Goal: Check status: Check status

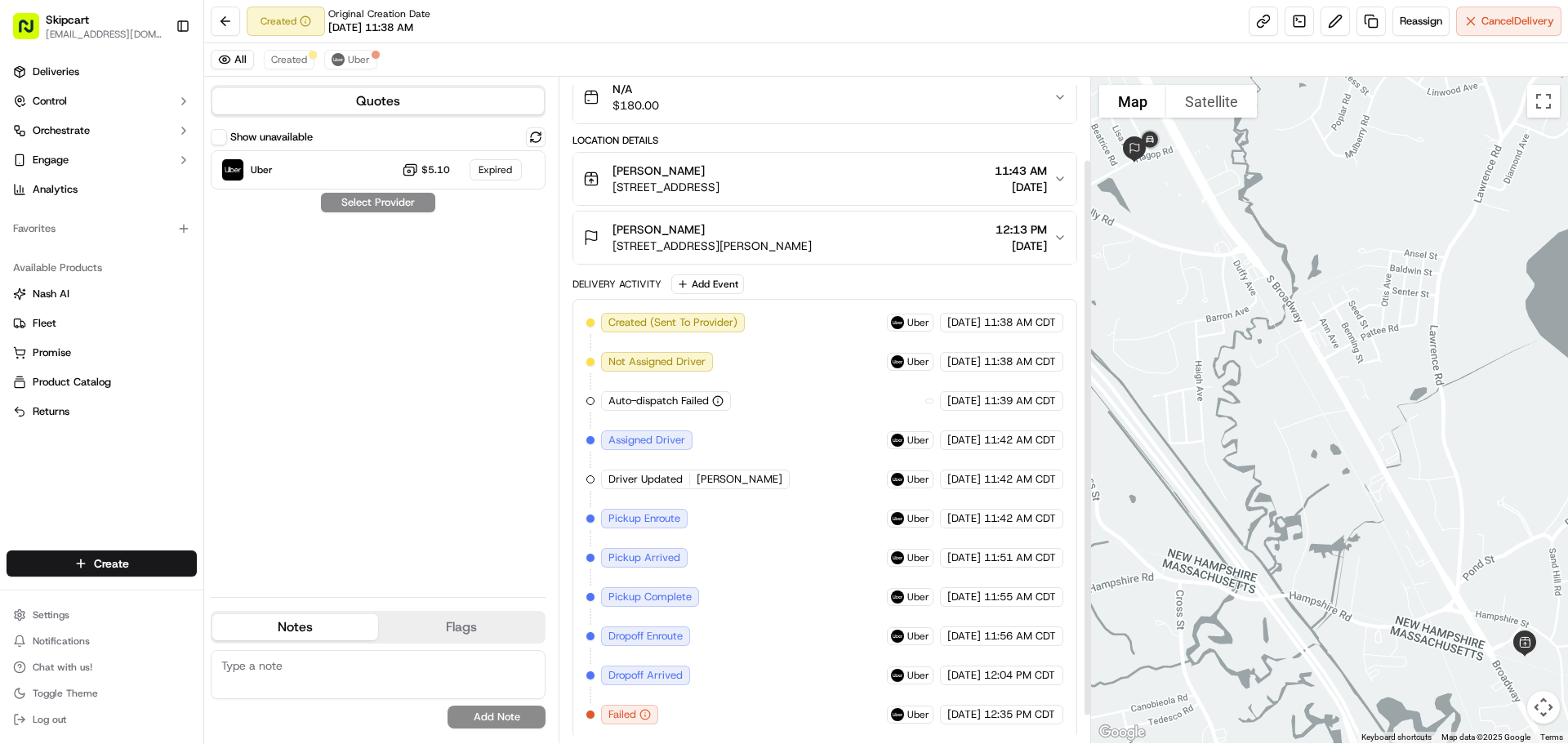
scroll to position [131, 0]
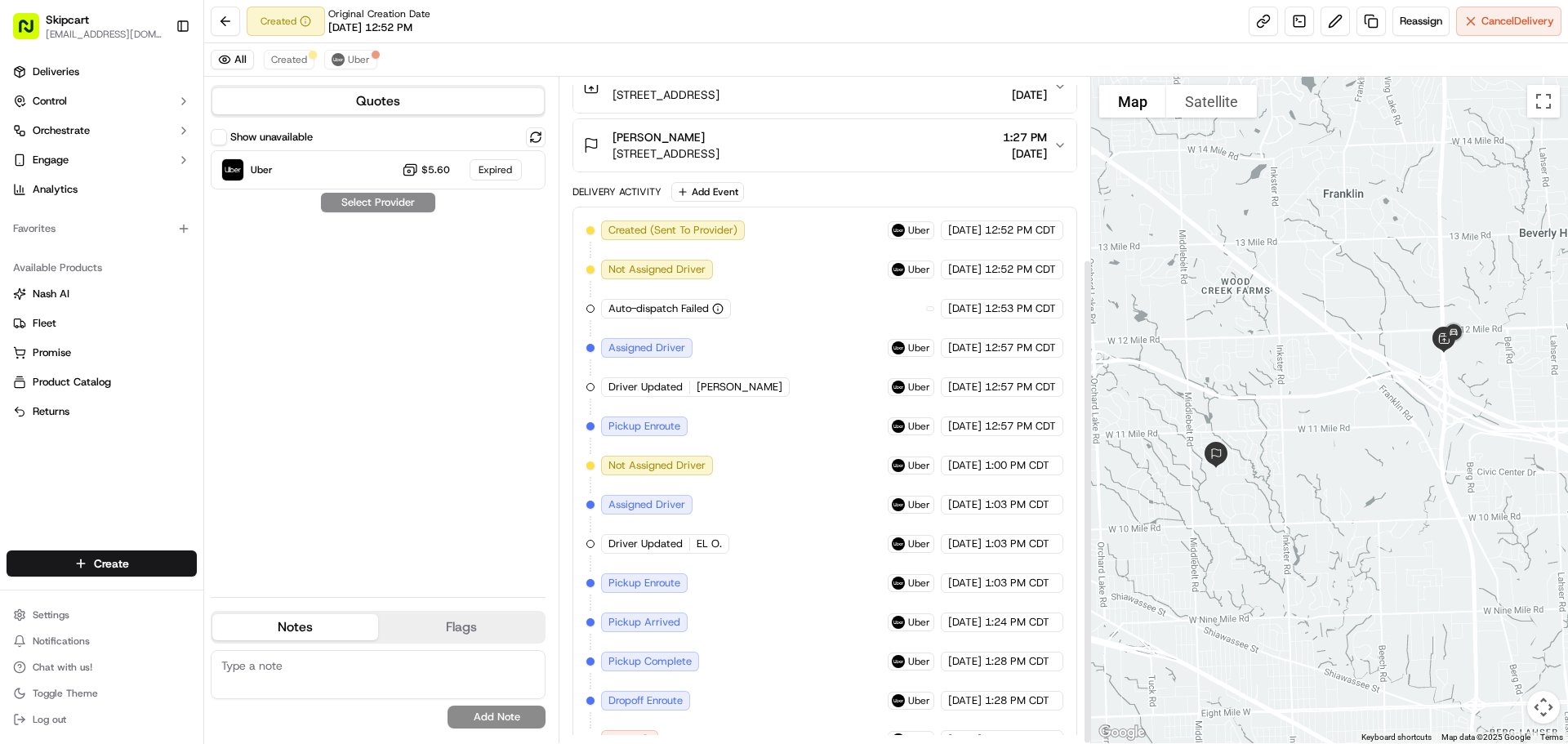
scroll to position [249, 0]
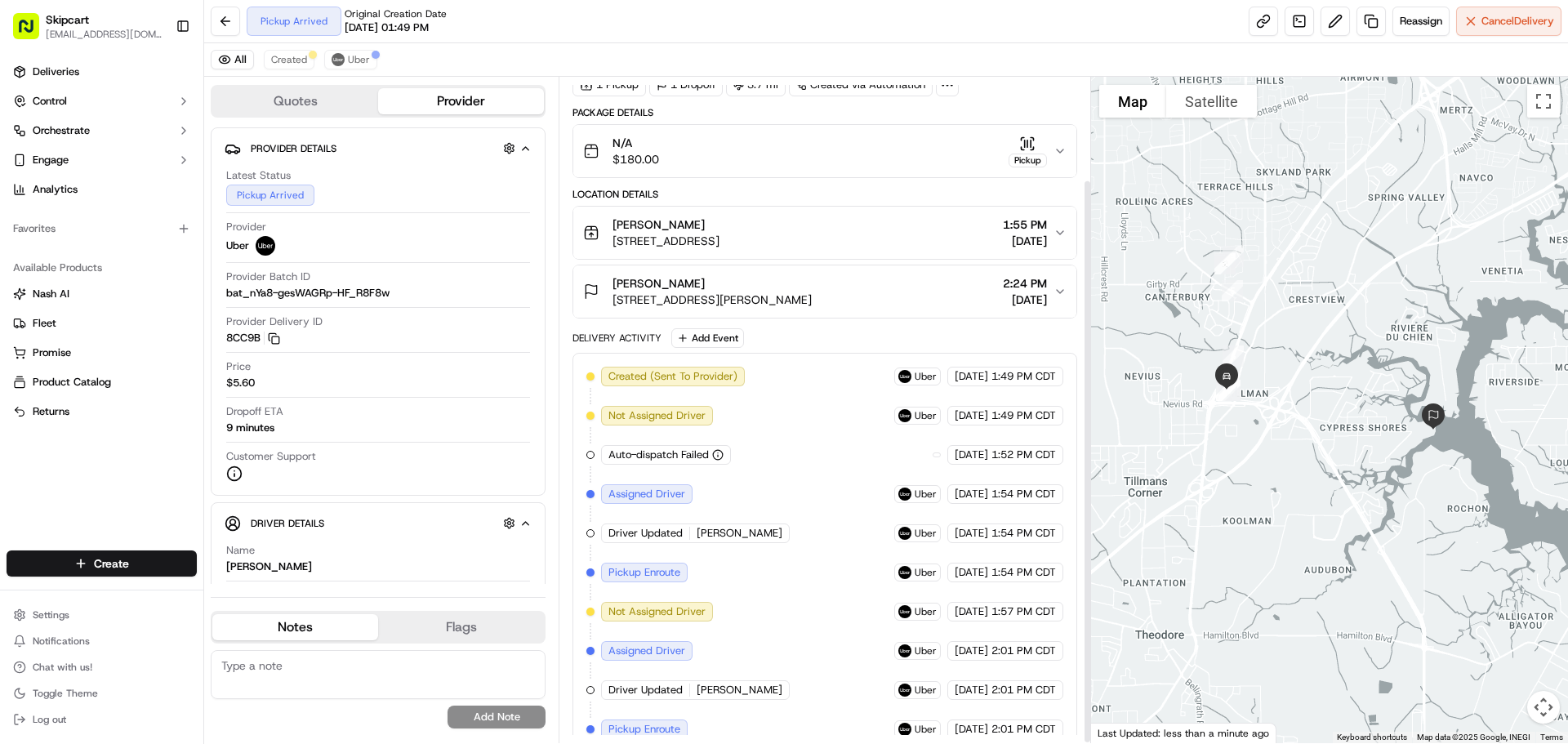
scroll to position [123, 0]
